Goal: Communication & Community: Answer question/provide support

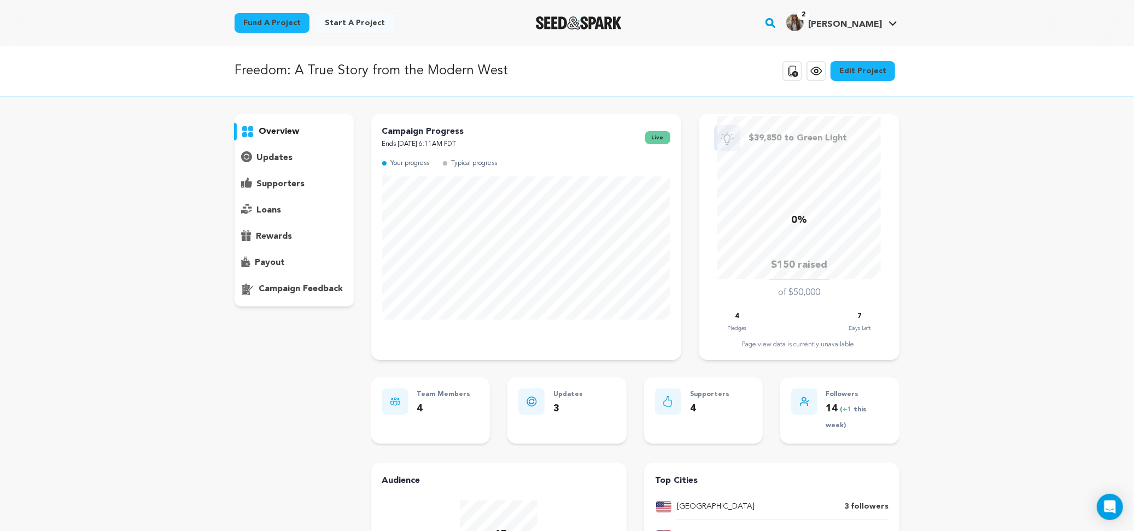
click at [863, 21] on span "[PERSON_NAME]" at bounding box center [845, 24] width 74 height 9
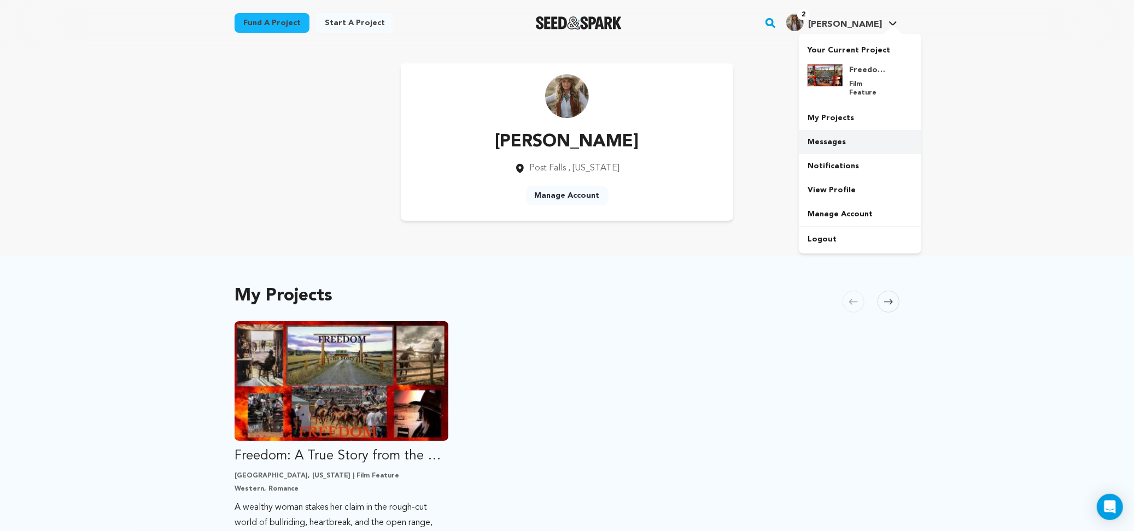
click at [827, 132] on link "Messages" at bounding box center [860, 142] width 122 height 24
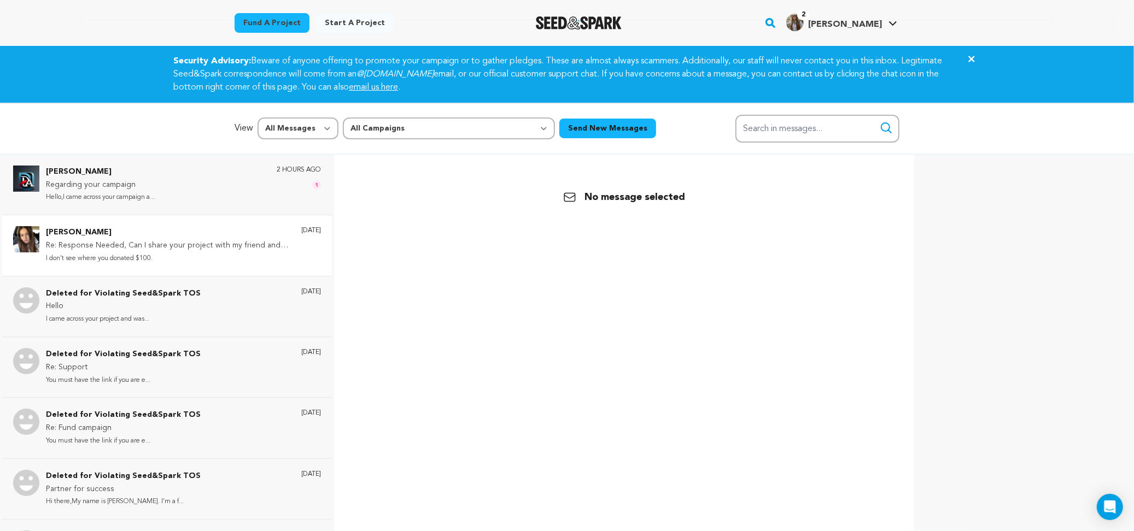
click at [114, 248] on p "Re: Response Needed, Can I share your project with my friend and family!!!" at bounding box center [168, 245] width 244 height 13
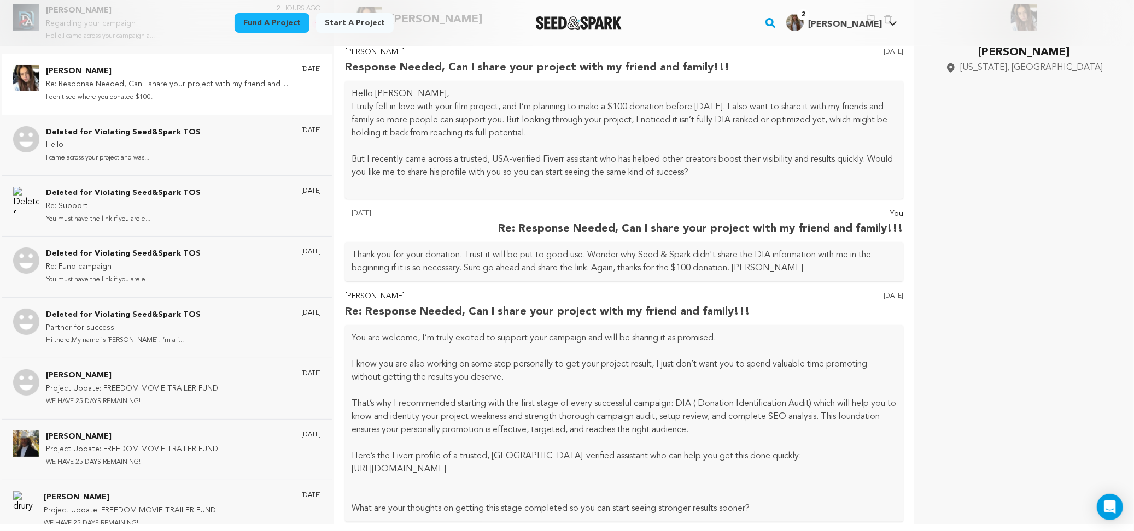
click at [99, 78] on p "Re: Response Needed, Can I share your project with my friend and family!!!" at bounding box center [168, 84] width 244 height 13
